Goal: Check status

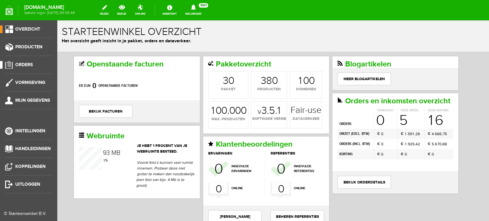
click at [26, 62] on link "Orders" at bounding box center [26, 65] width 52 height 8
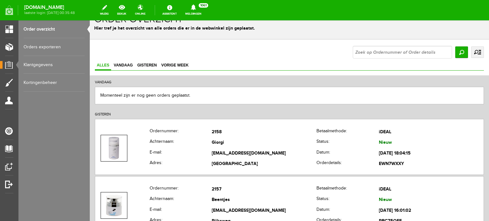
scroll to position [38, 0]
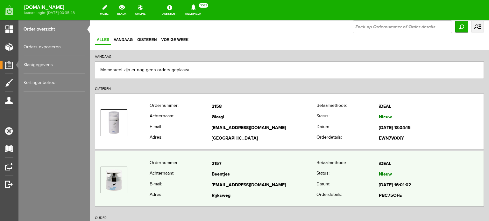
click at [220, 177] on td "Beentjes" at bounding box center [264, 175] width 105 height 11
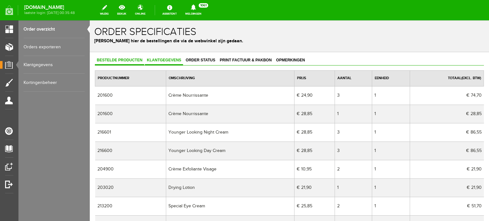
click at [159, 58] on span "Klantgegevens" at bounding box center [164, 60] width 38 height 4
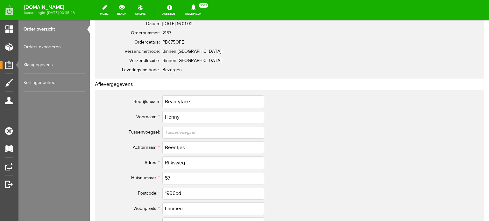
scroll to position [106, 0]
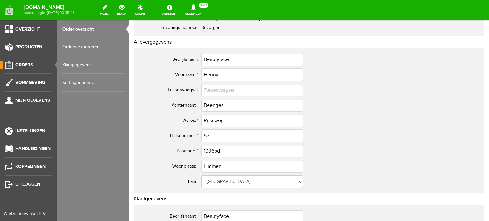
click at [26, 64] on span "Orders" at bounding box center [24, 64] width 18 height 5
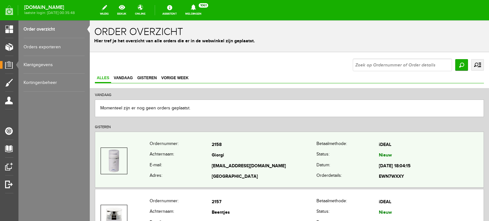
click at [218, 162] on td "[EMAIL_ADDRESS][DOMAIN_NAME]" at bounding box center [264, 166] width 105 height 11
